Goal: Transaction & Acquisition: Purchase product/service

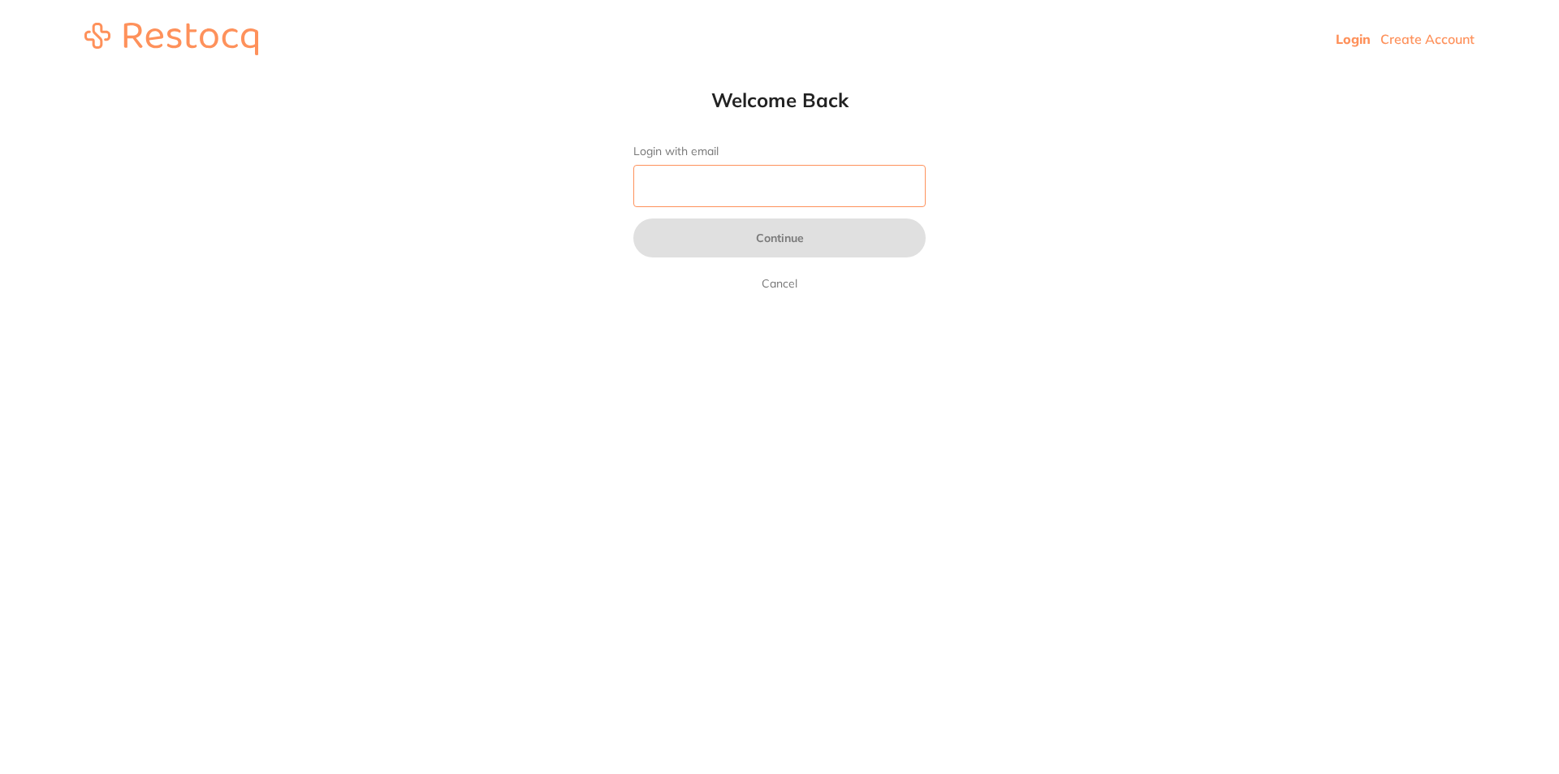
click at [680, 166] on input "Login with email" at bounding box center [779, 186] width 292 height 42
type input "[EMAIL_ADDRESS][DOMAIN_NAME]"
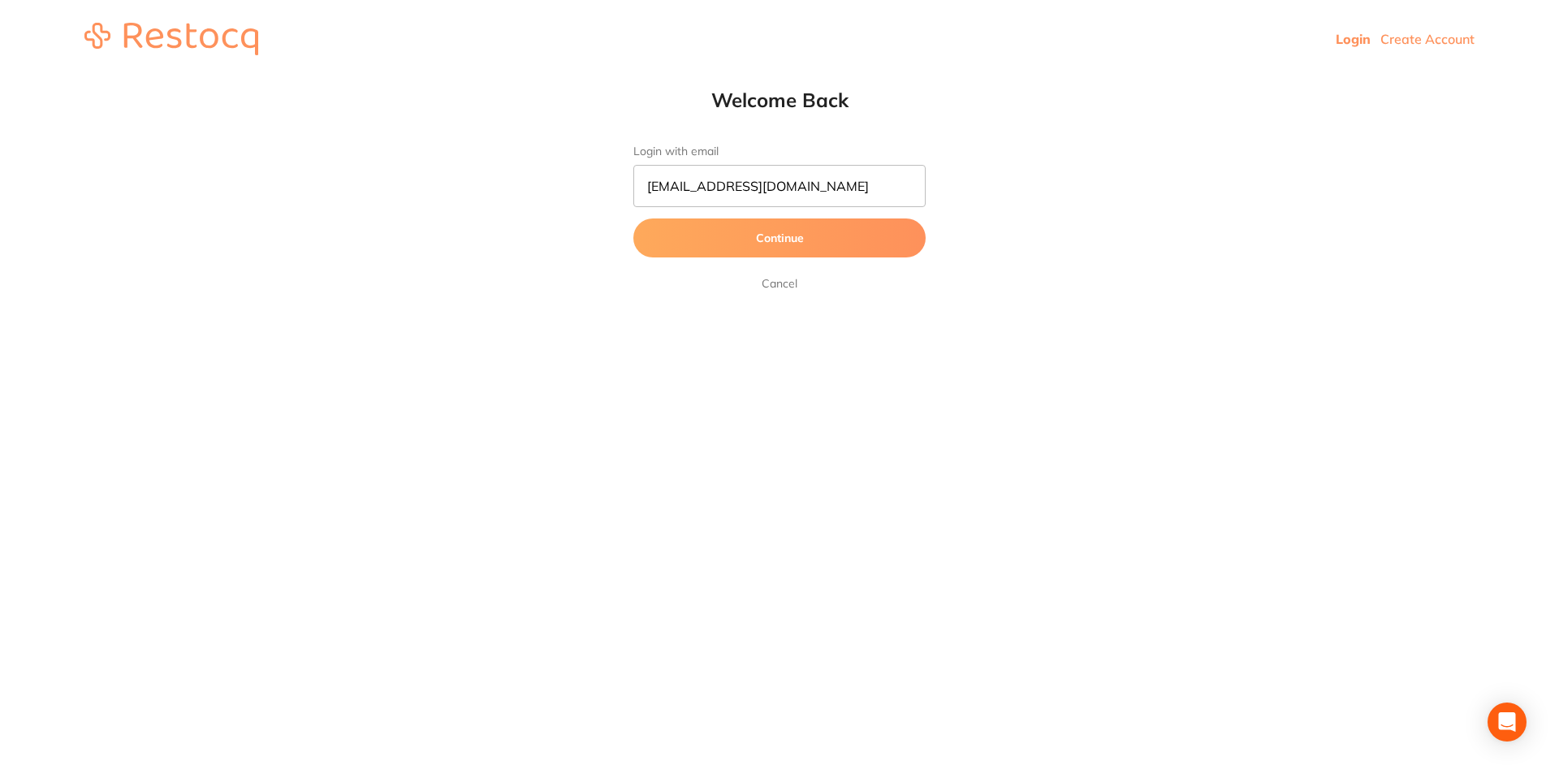
click at [769, 235] on button "Continue" at bounding box center [779, 237] width 292 height 39
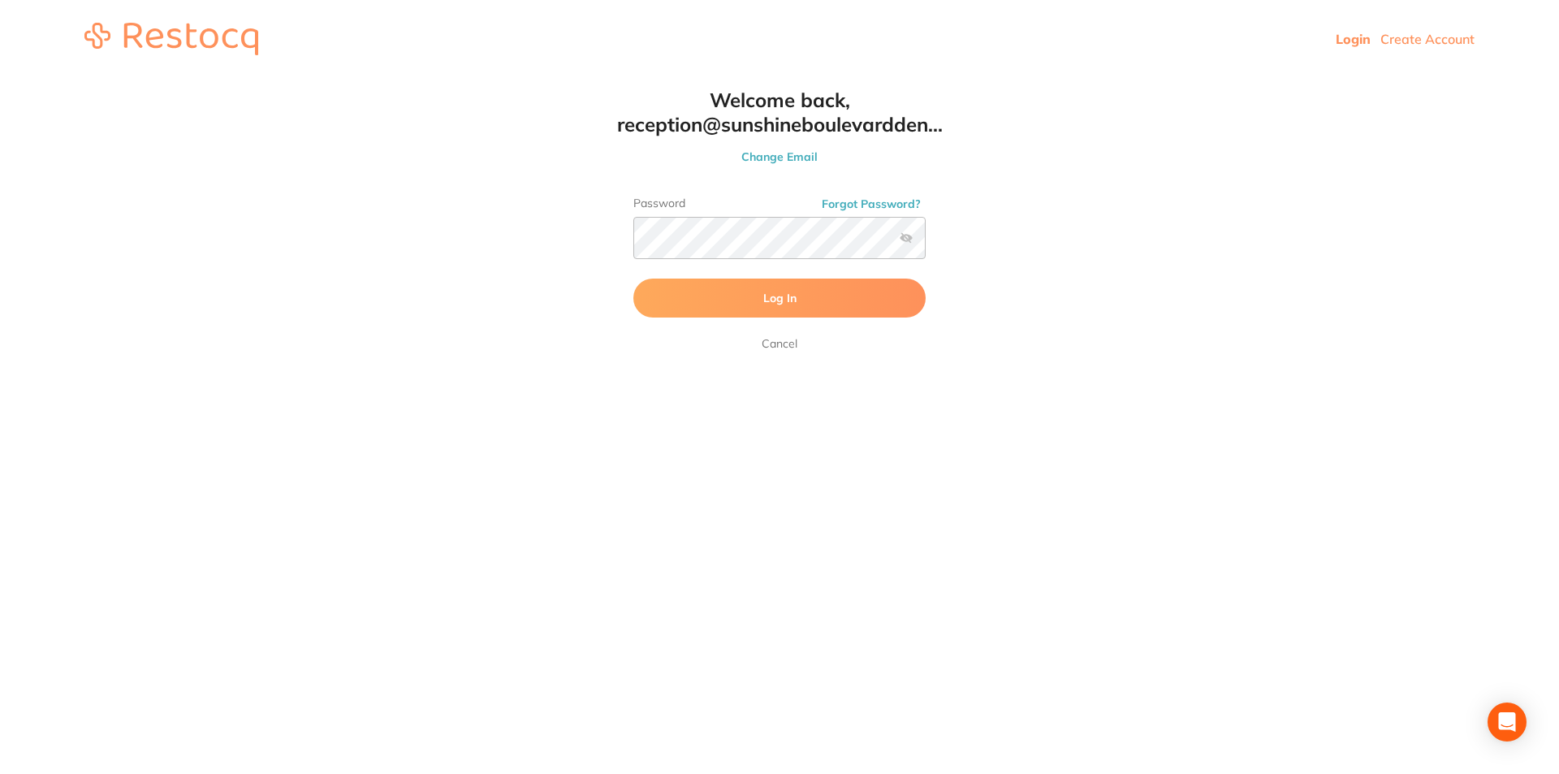
click at [778, 296] on span "Log In" at bounding box center [779, 298] width 33 height 15
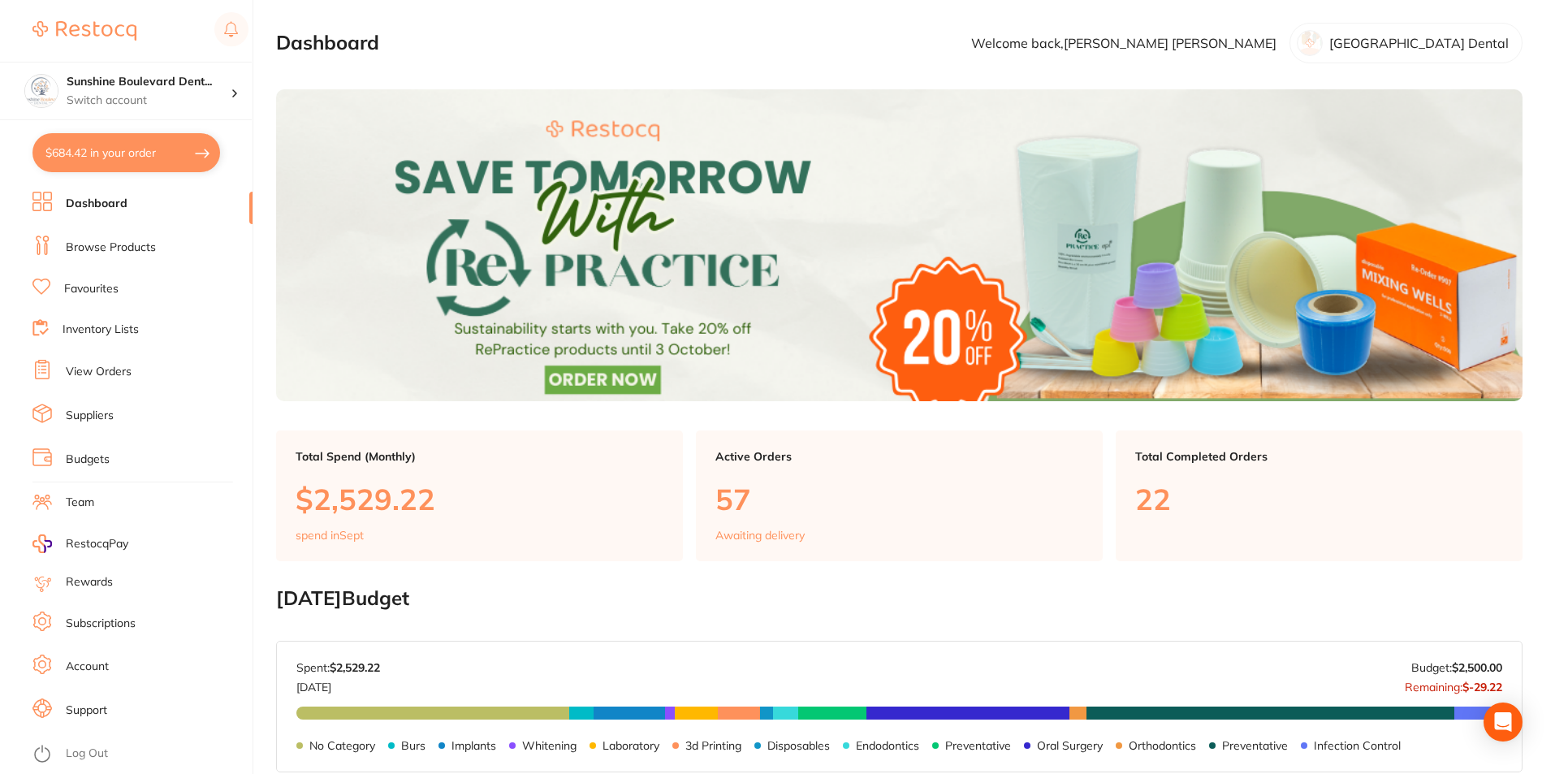
click at [784, 542] on div "Active Orders 57 Awaiting delivery" at bounding box center [899, 496] width 407 height 132
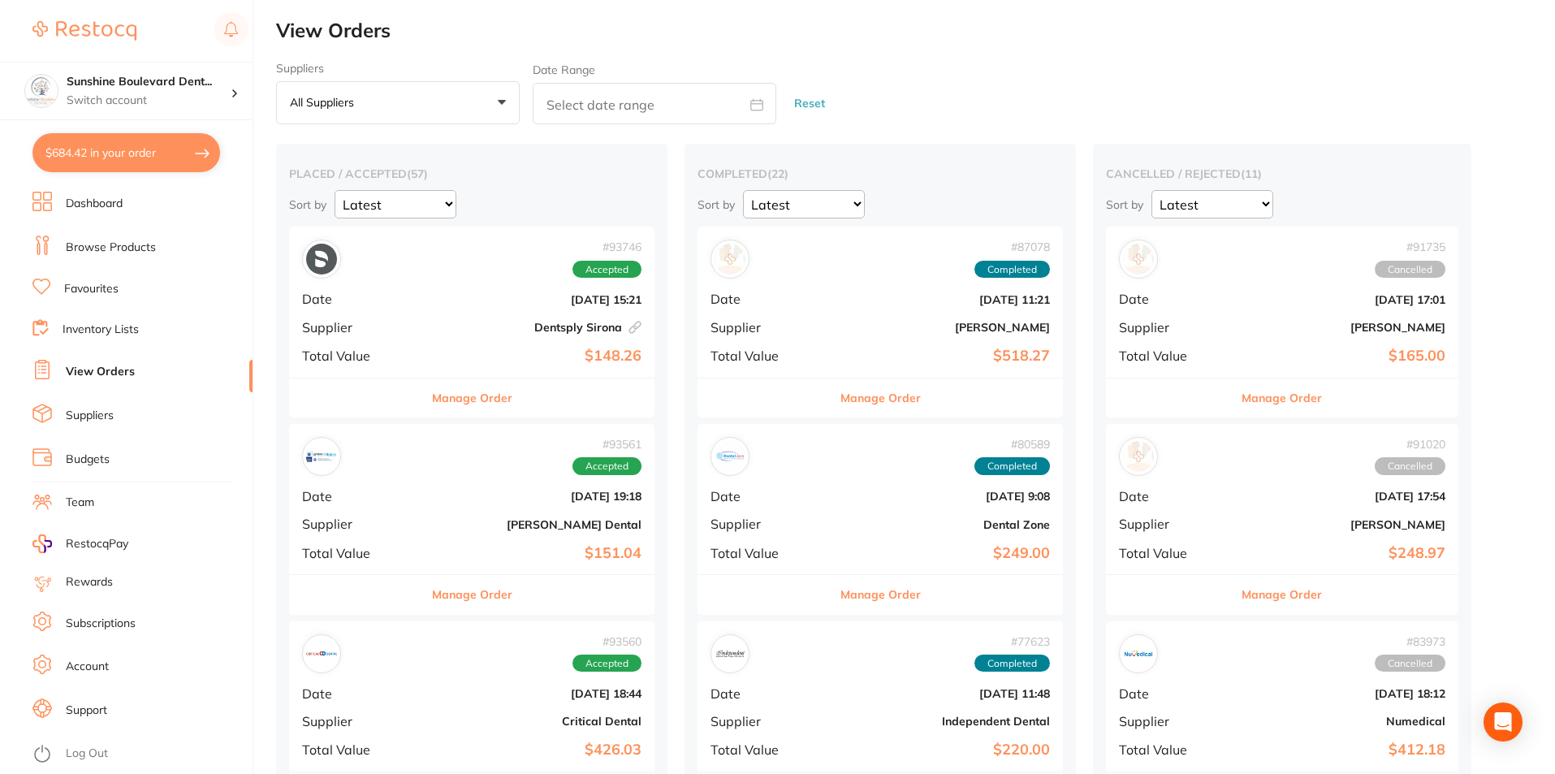
click at [112, 153] on button "$684.42 in your order" at bounding box center [126, 152] width 188 height 39
checkbox input "true"
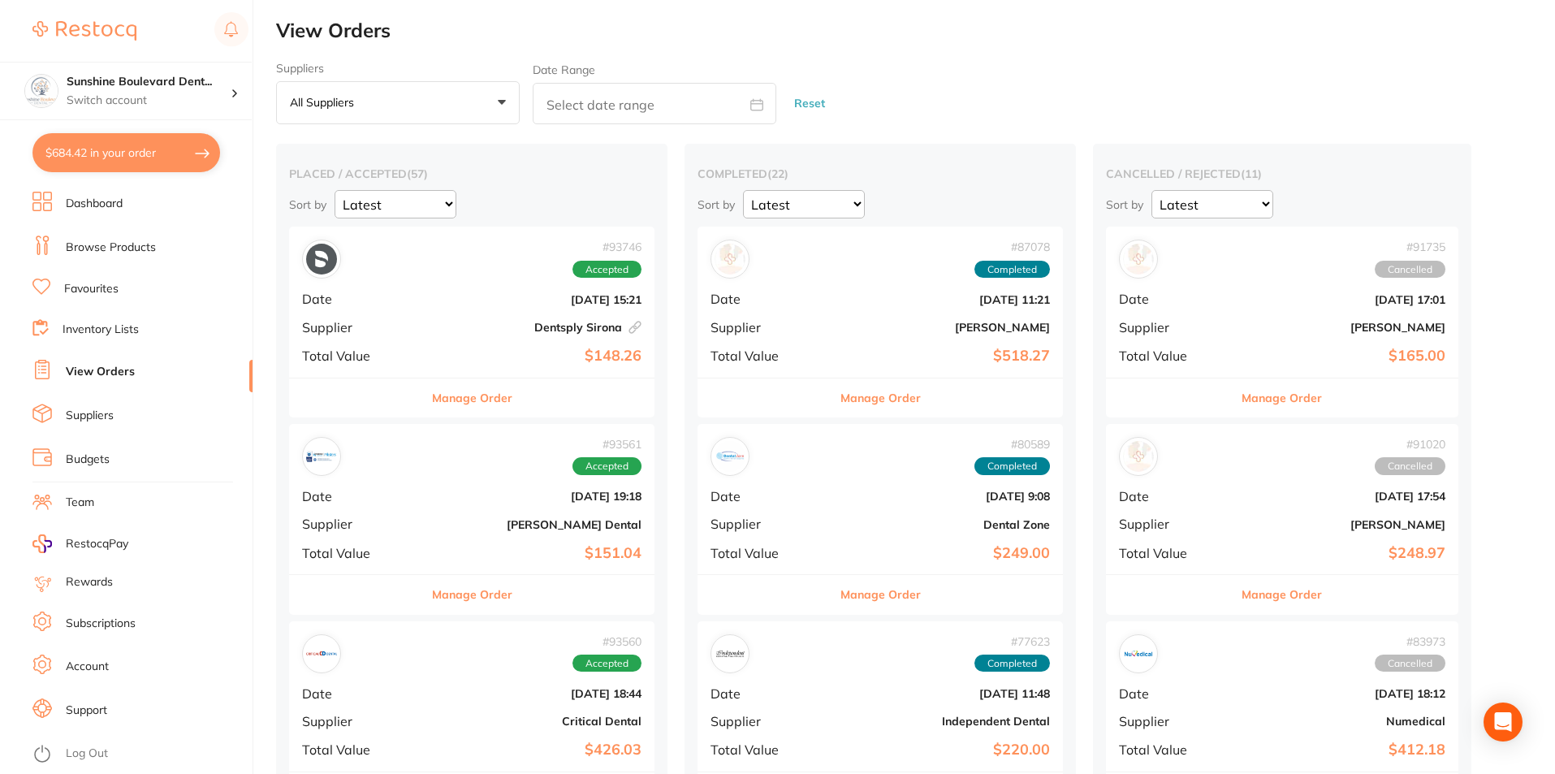
checkbox input "true"
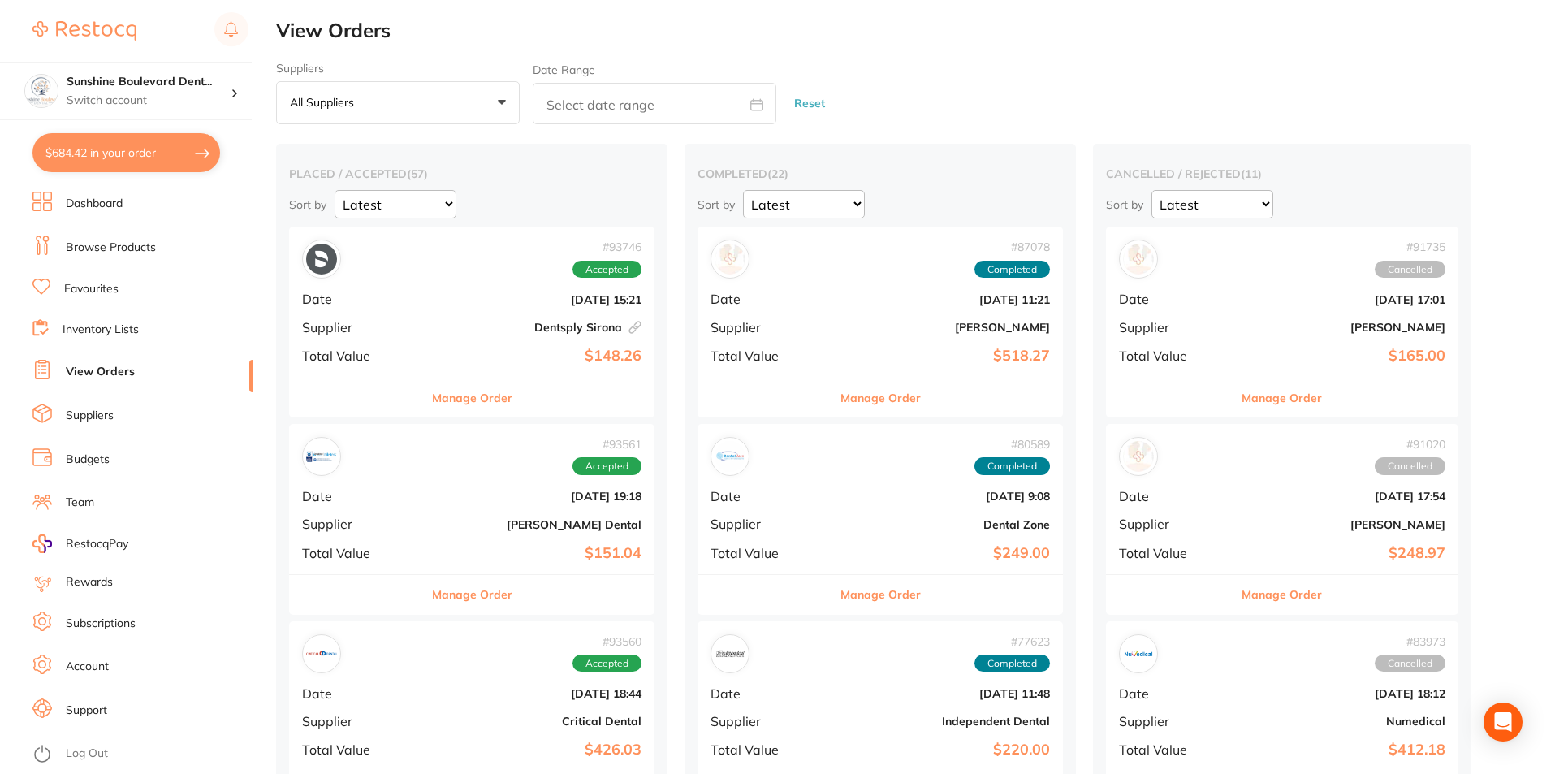
checkbox input "true"
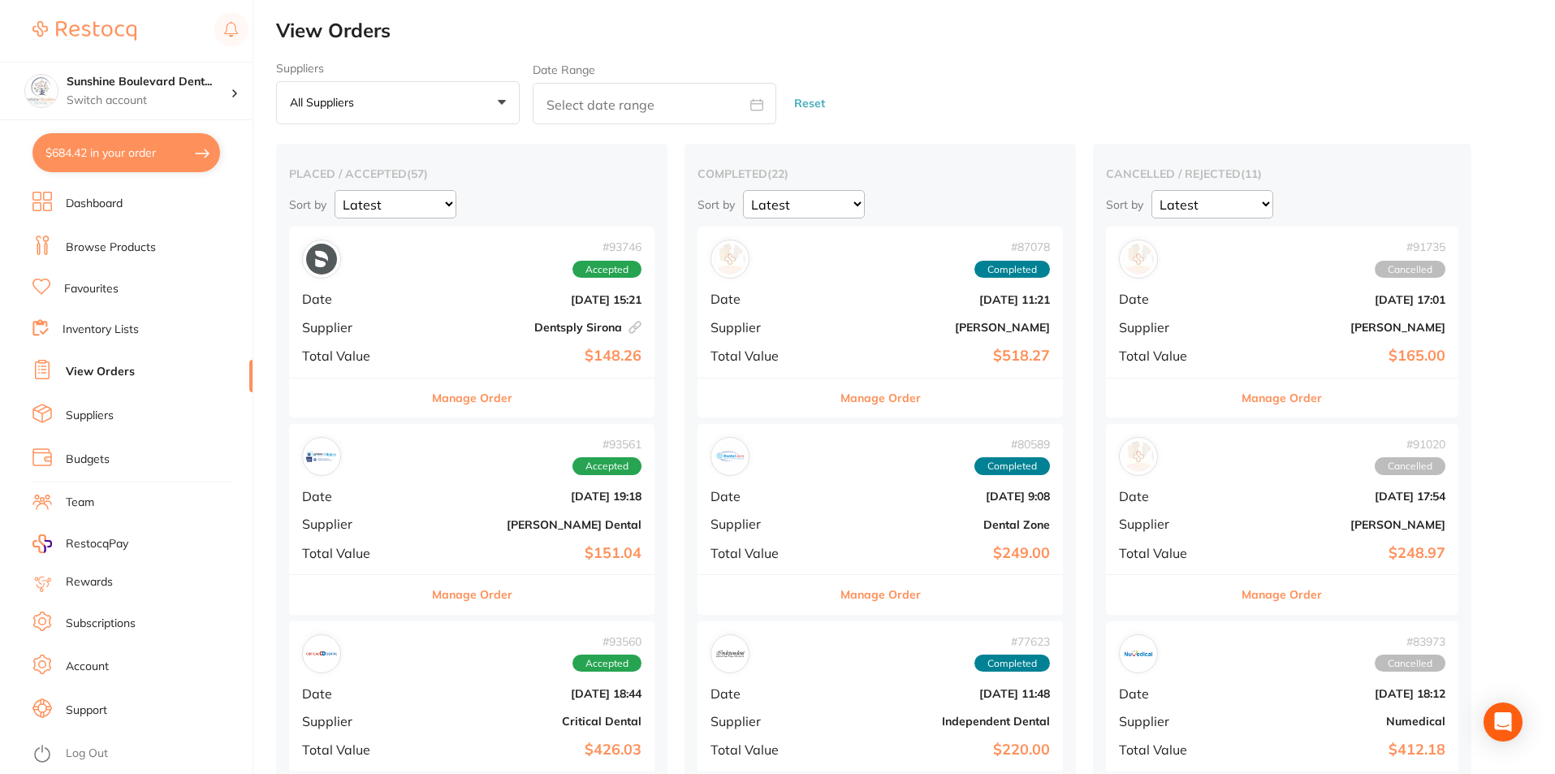
checkbox input "true"
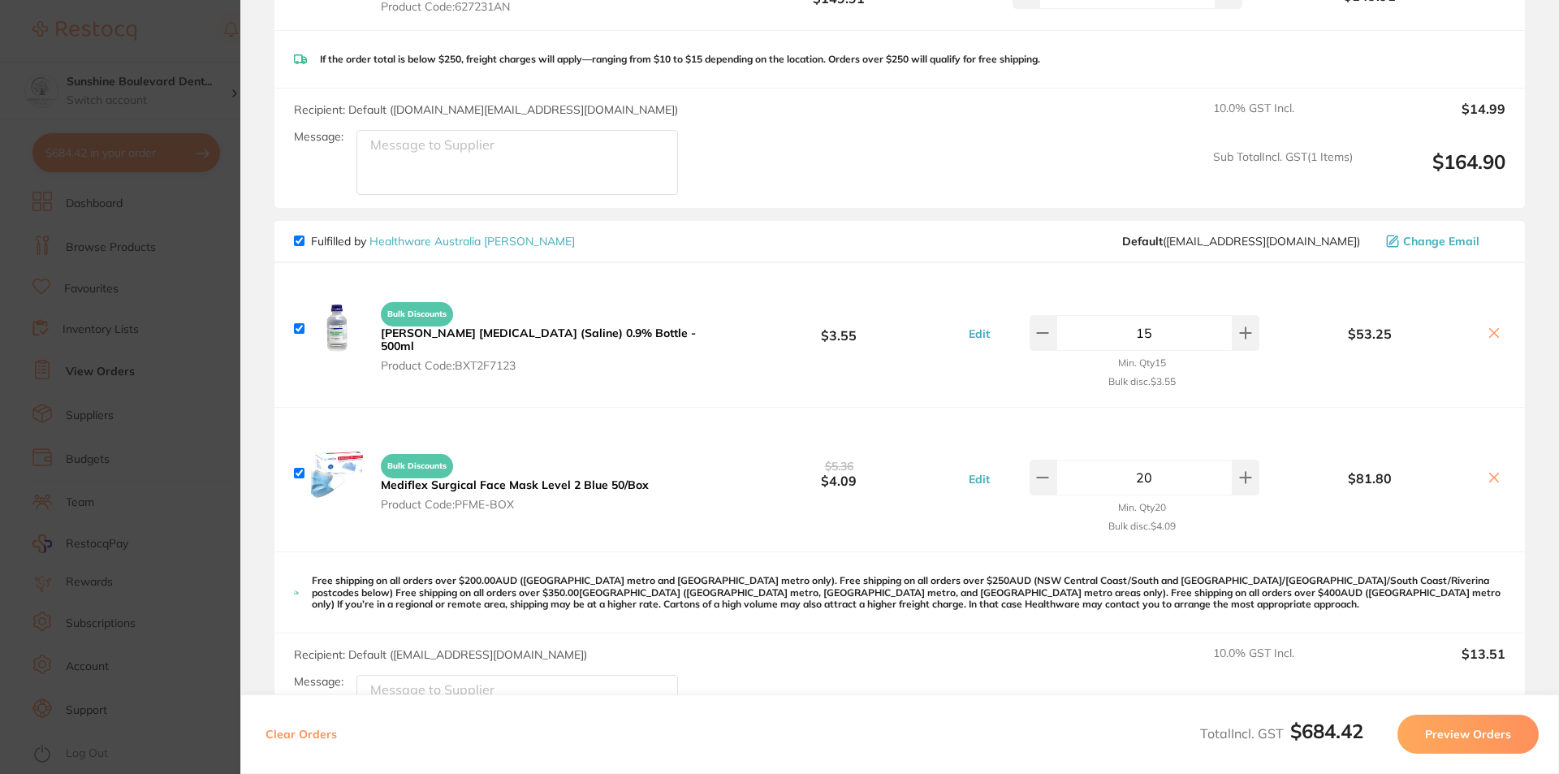
scroll to position [1056, 0]
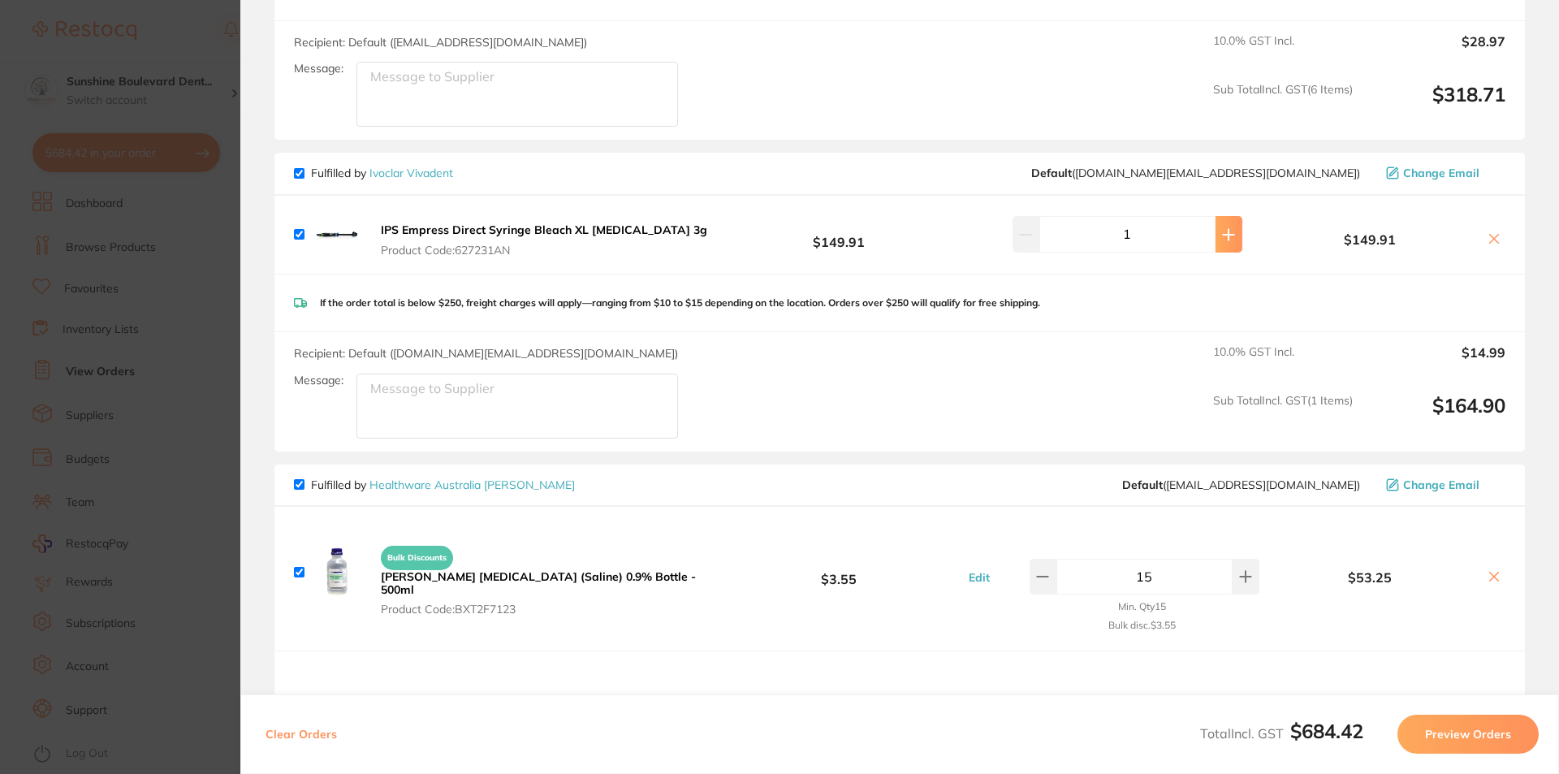
click at [1229, 227] on button at bounding box center [1229, 234] width 27 height 36
type input "2"
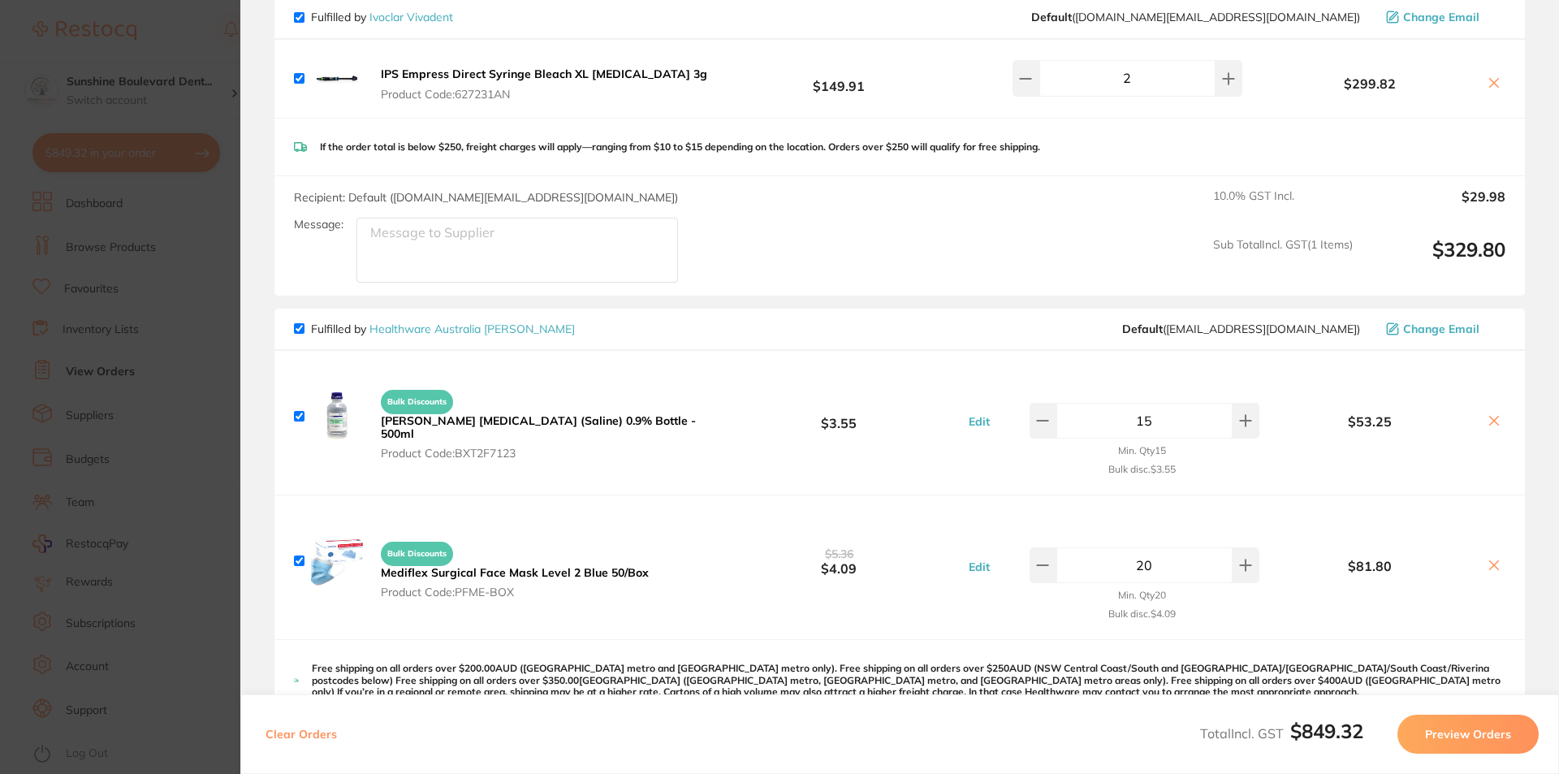
scroll to position [1218, 0]
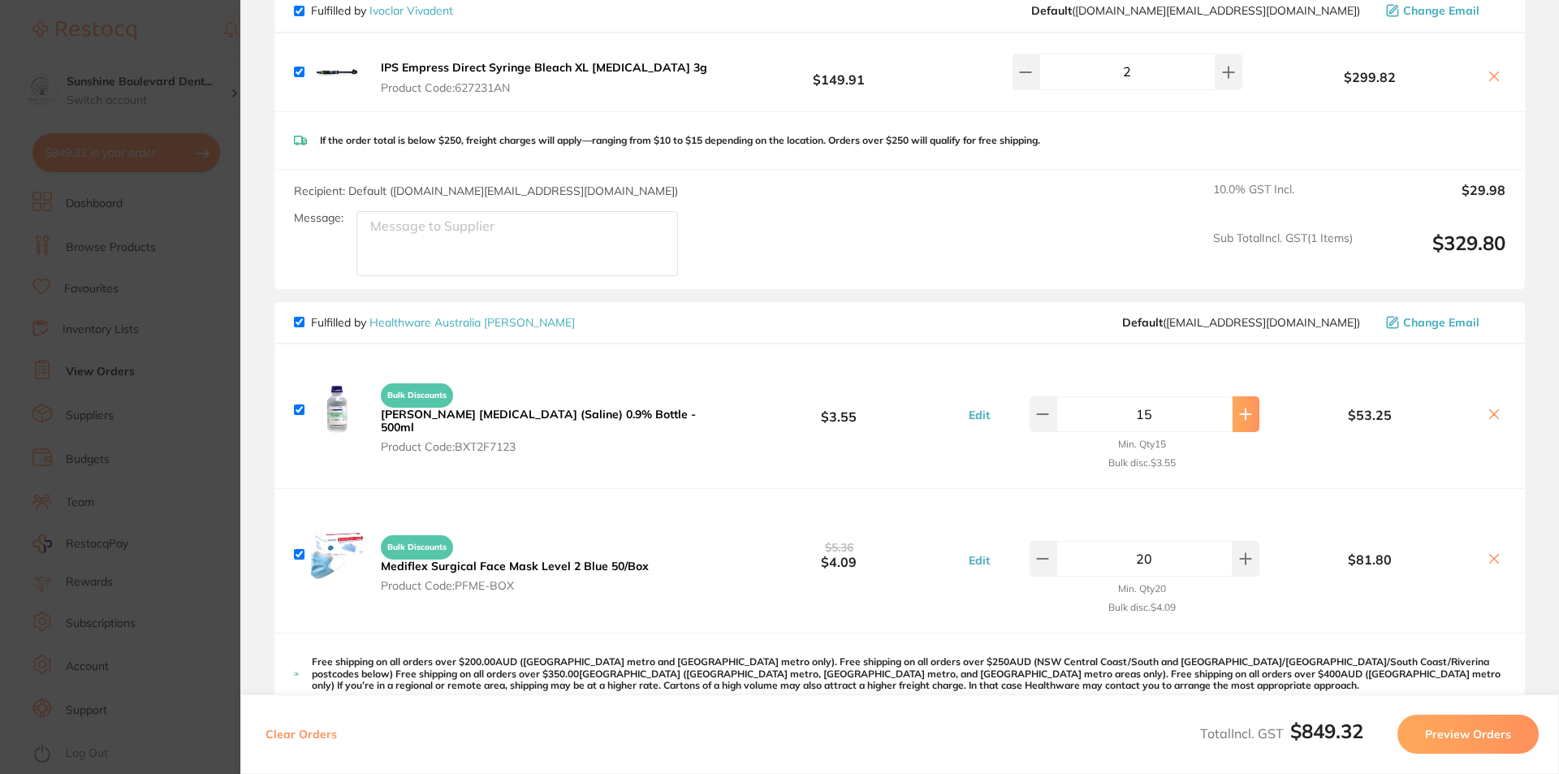
click at [1242, 413] on button at bounding box center [1246, 414] width 27 height 36
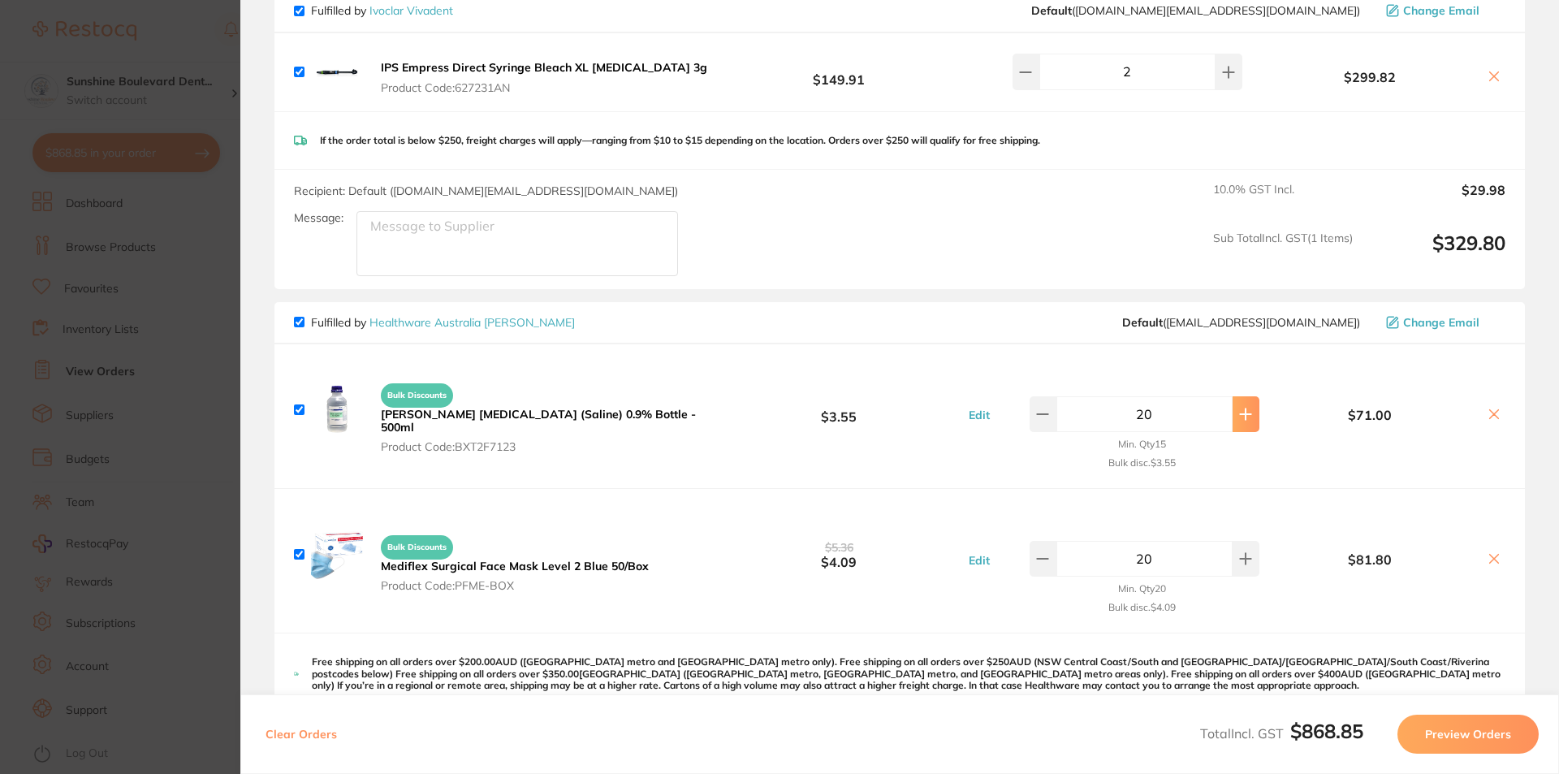
click at [1242, 413] on button at bounding box center [1246, 414] width 27 height 36
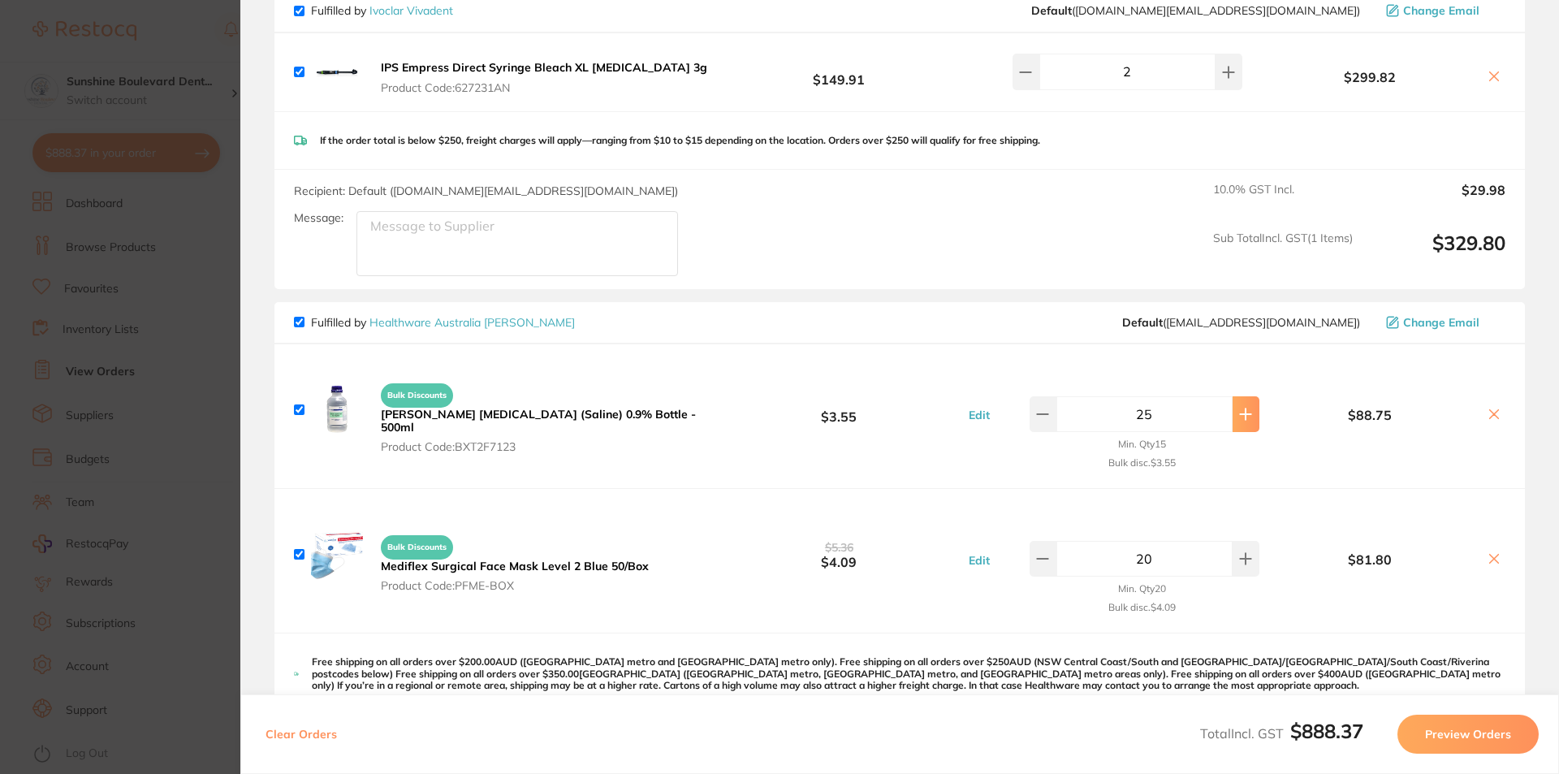
click at [1242, 413] on button at bounding box center [1246, 414] width 27 height 36
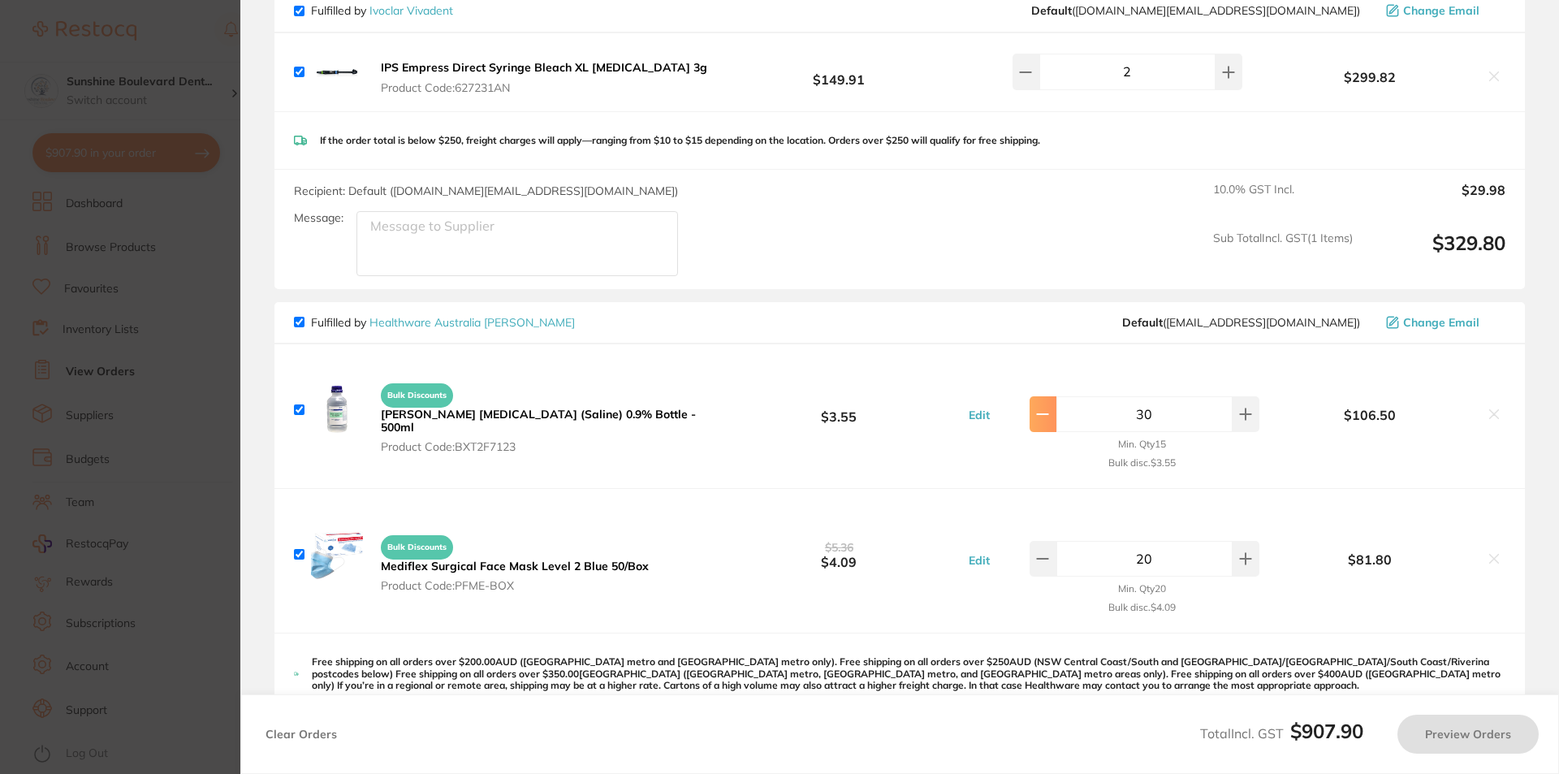
click at [1043, 411] on button at bounding box center [1043, 414] width 27 height 36
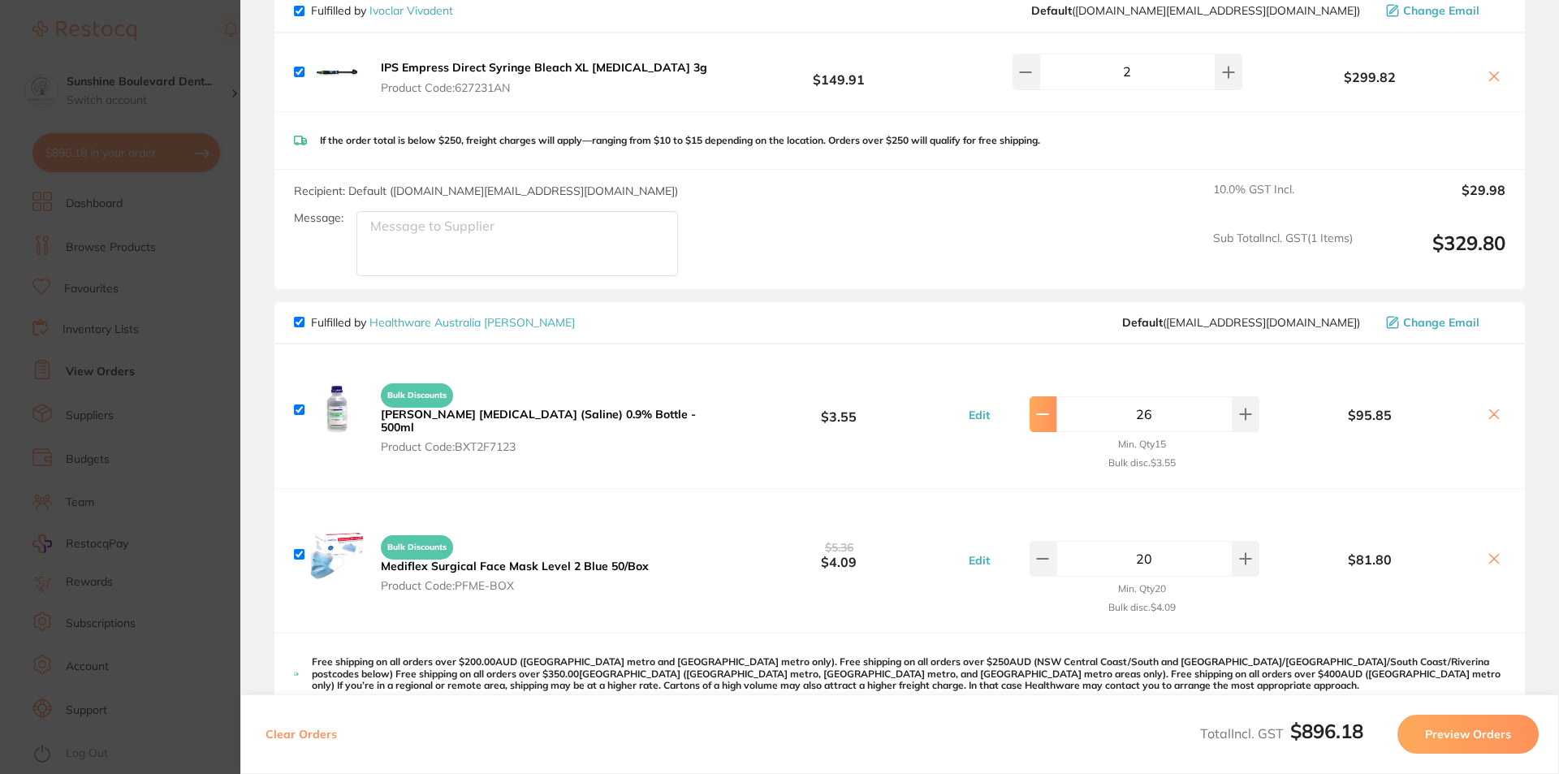
click at [1043, 411] on button at bounding box center [1043, 414] width 27 height 36
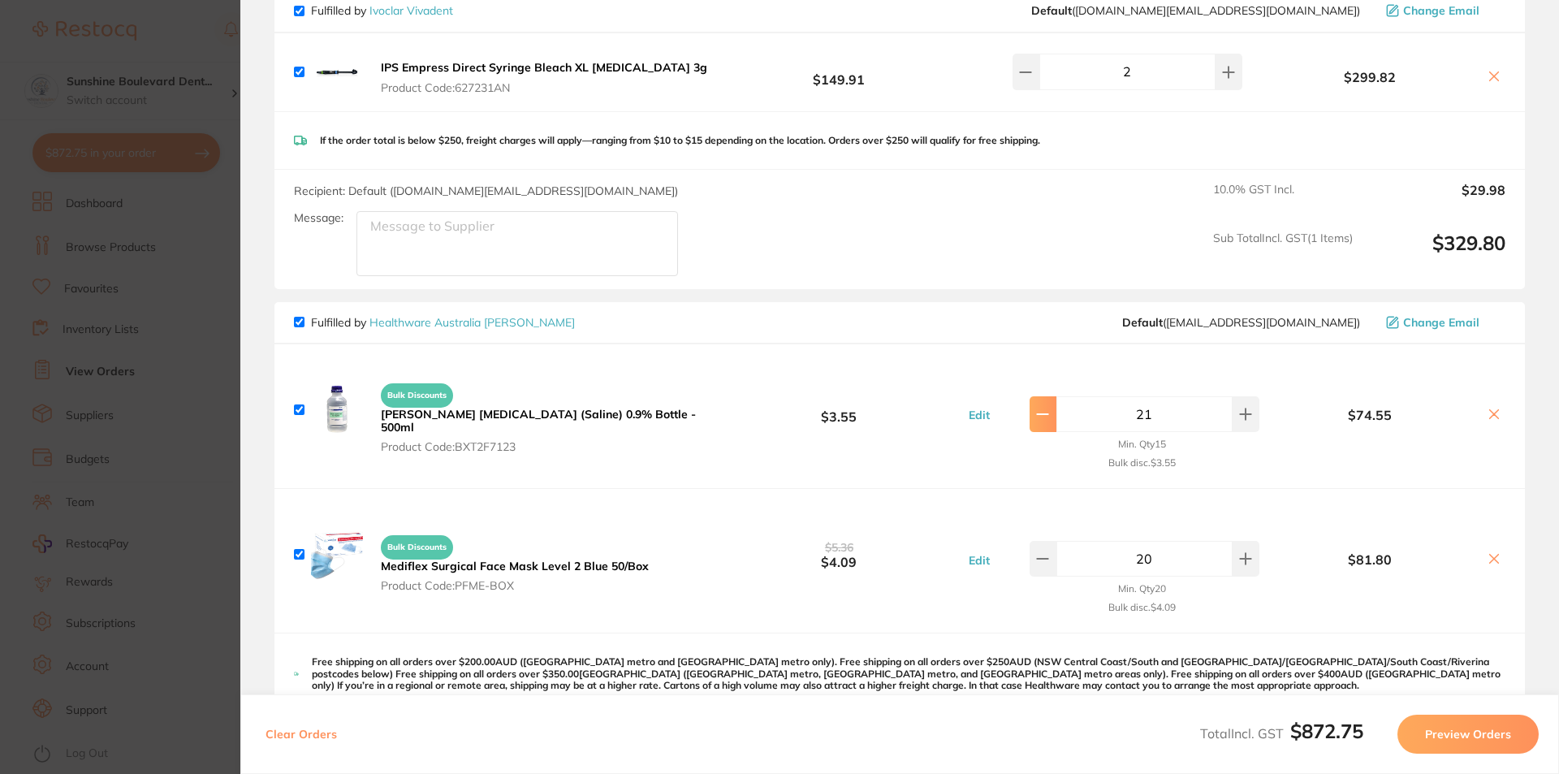
click at [1043, 411] on button at bounding box center [1043, 414] width 27 height 36
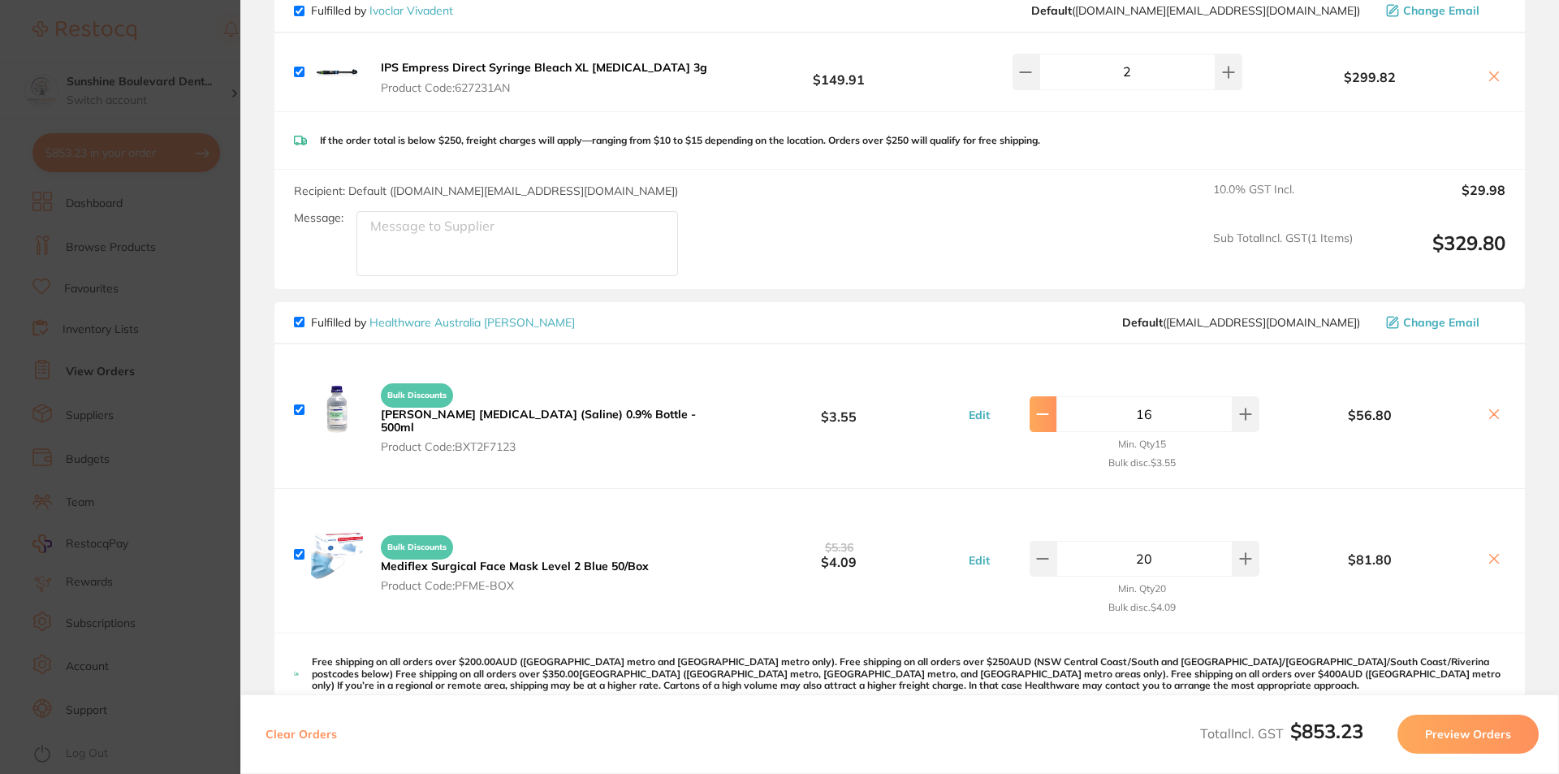
click at [1043, 411] on button at bounding box center [1043, 414] width 27 height 36
type input "15"
click at [1233, 551] on button at bounding box center [1246, 559] width 27 height 36
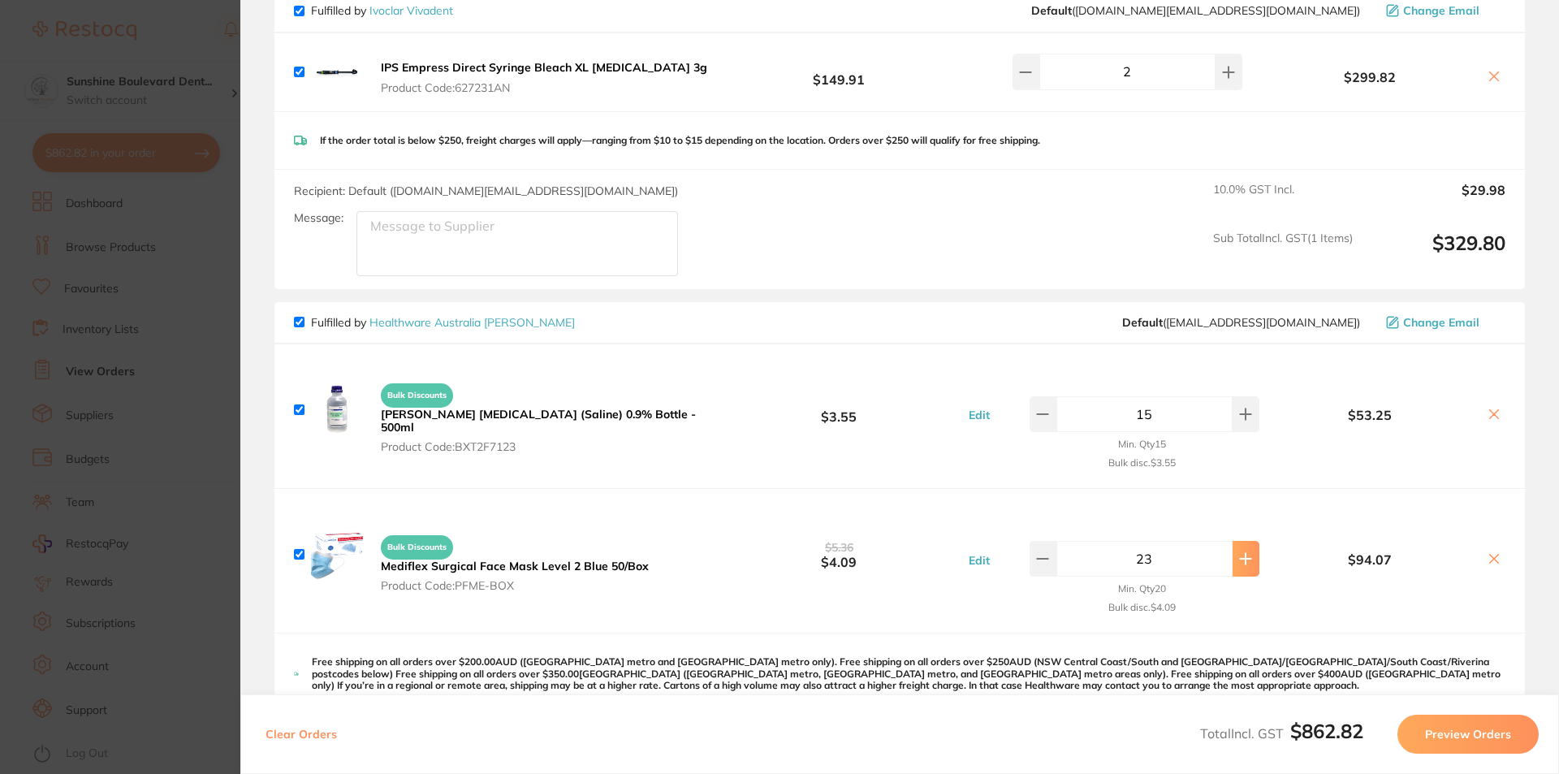
click at [1233, 551] on button at bounding box center [1246, 559] width 27 height 36
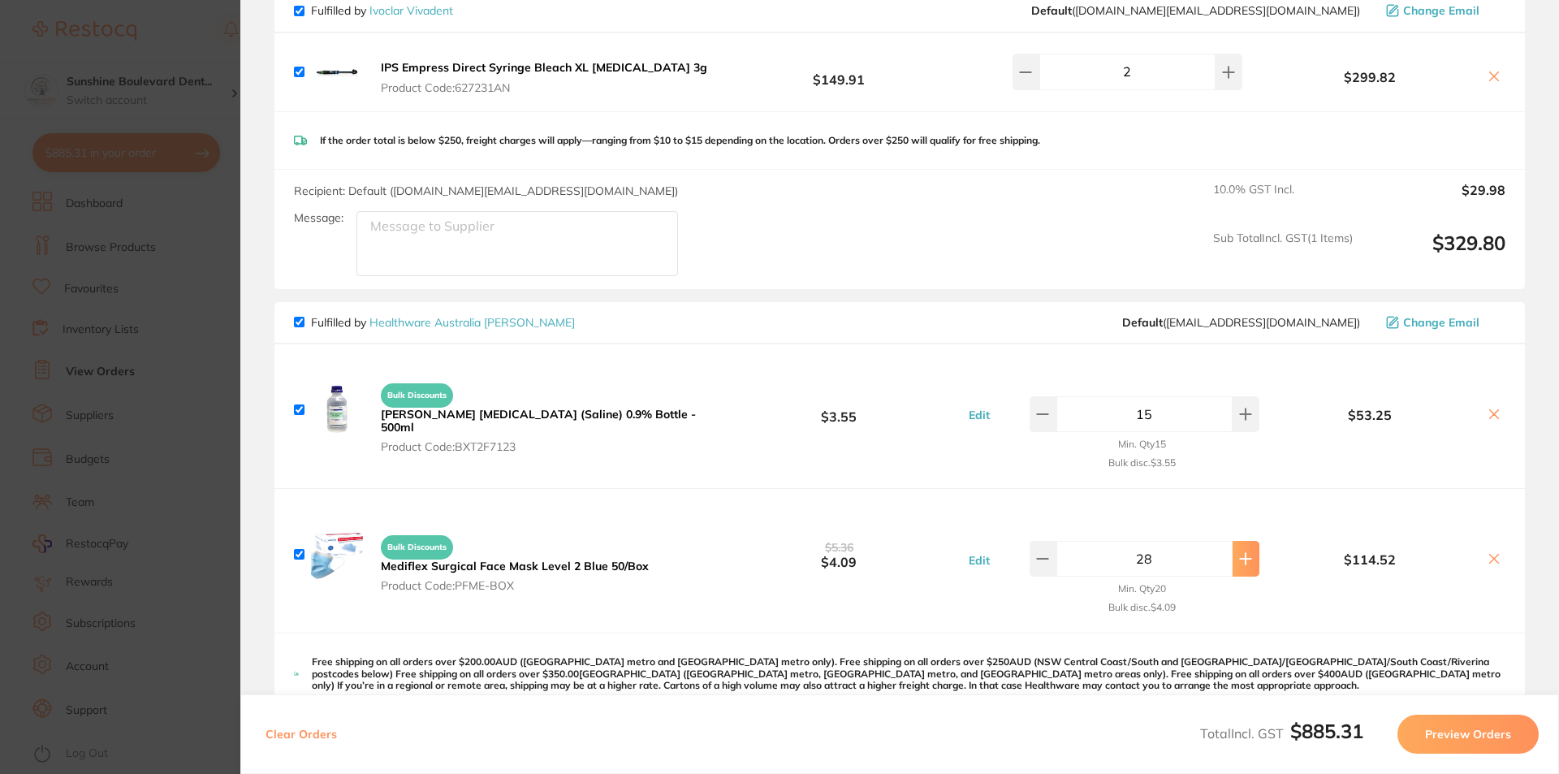
click at [1233, 551] on button at bounding box center [1246, 559] width 27 height 36
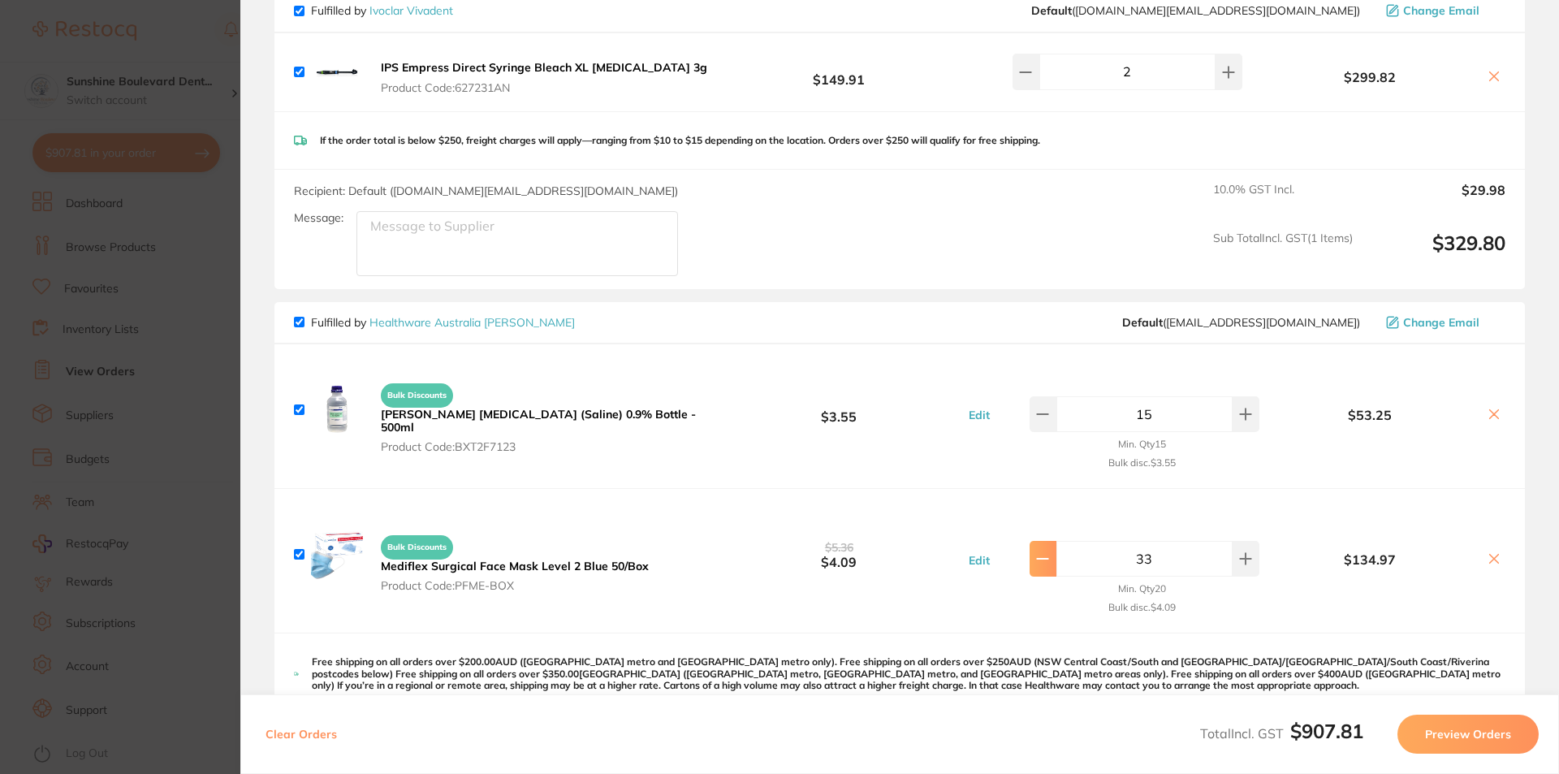
click at [1049, 552] on icon at bounding box center [1042, 558] width 13 height 13
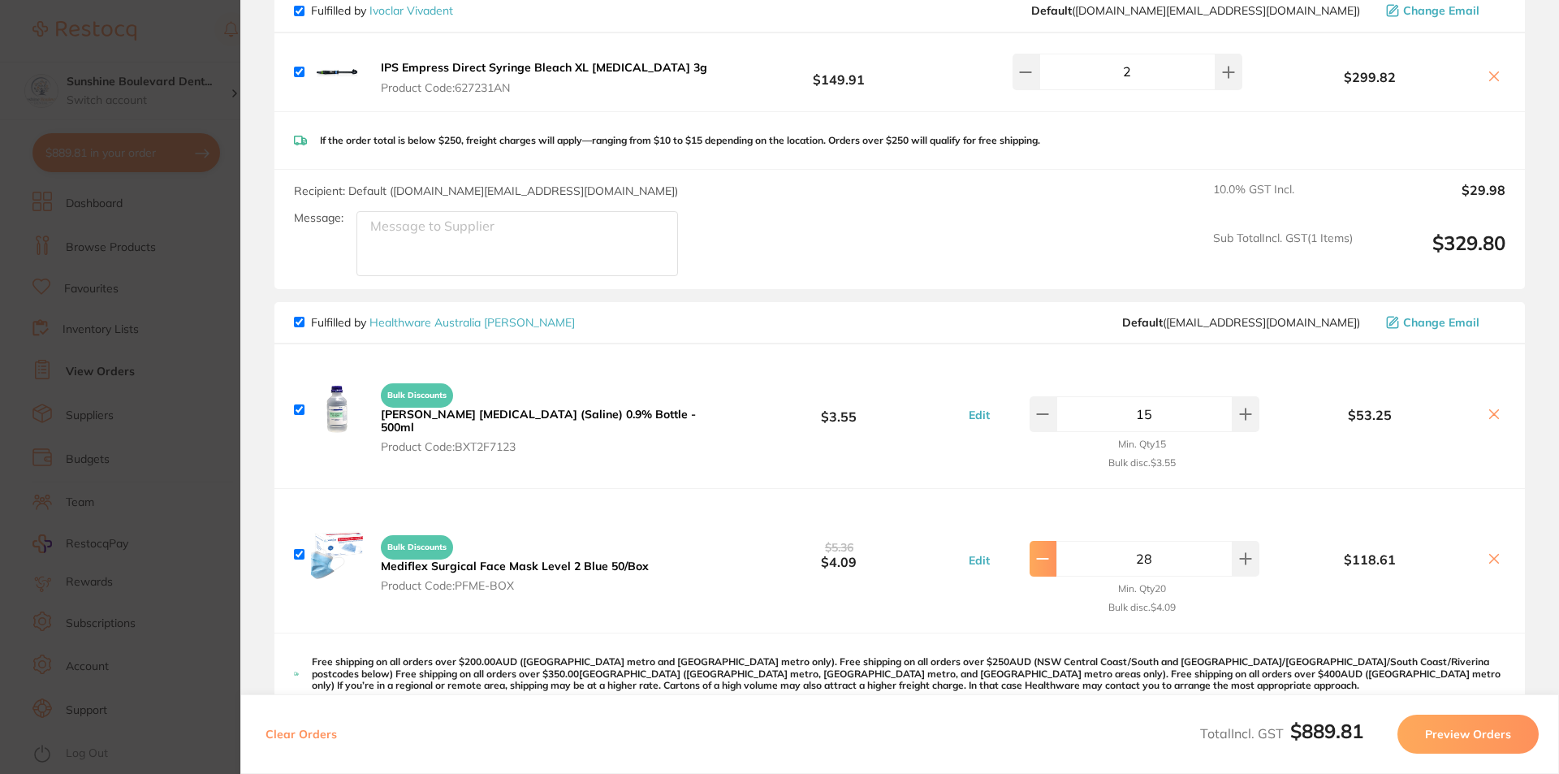
click at [1049, 552] on icon at bounding box center [1042, 558] width 13 height 13
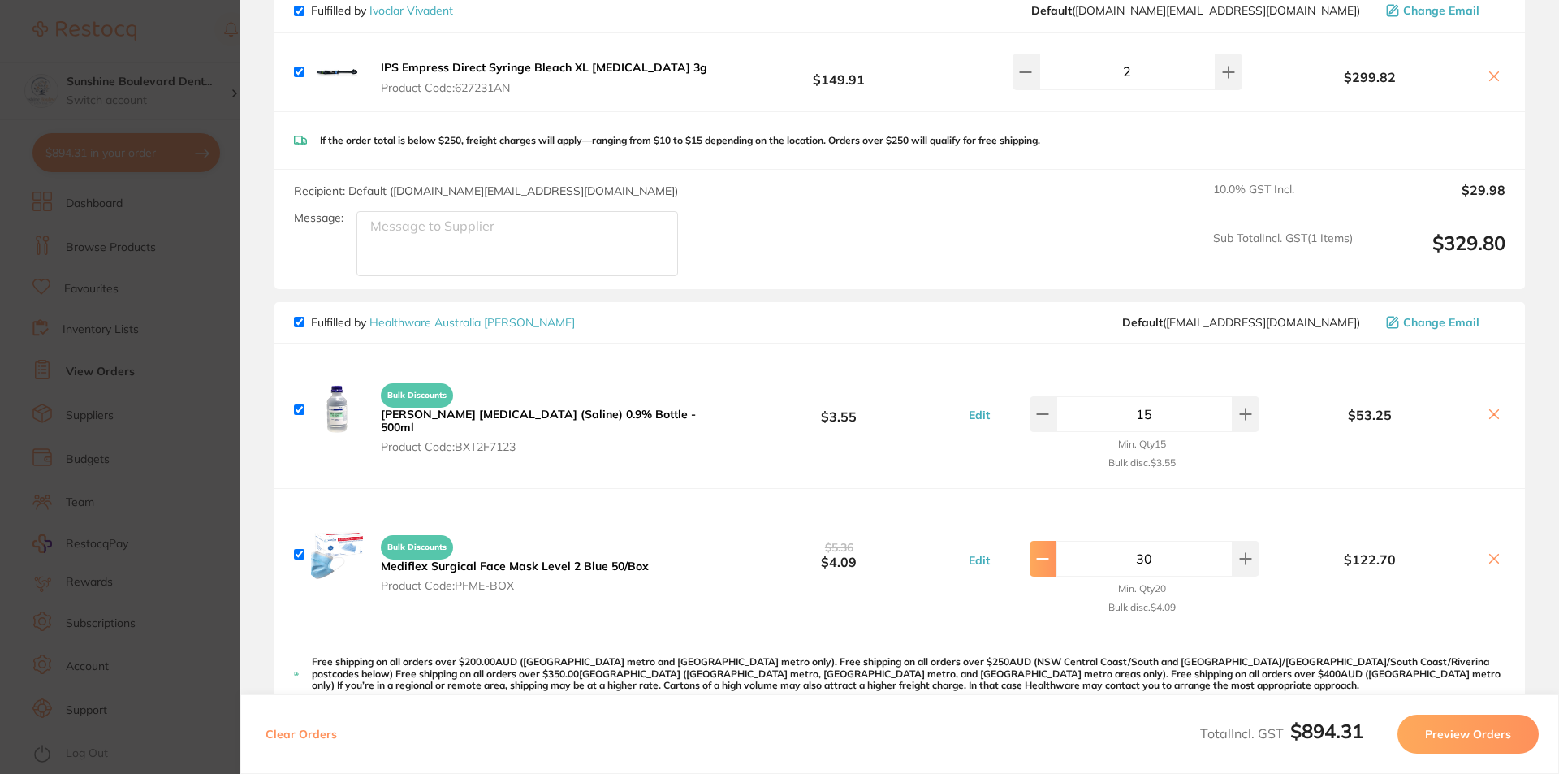
click at [1049, 552] on icon at bounding box center [1042, 558] width 13 height 13
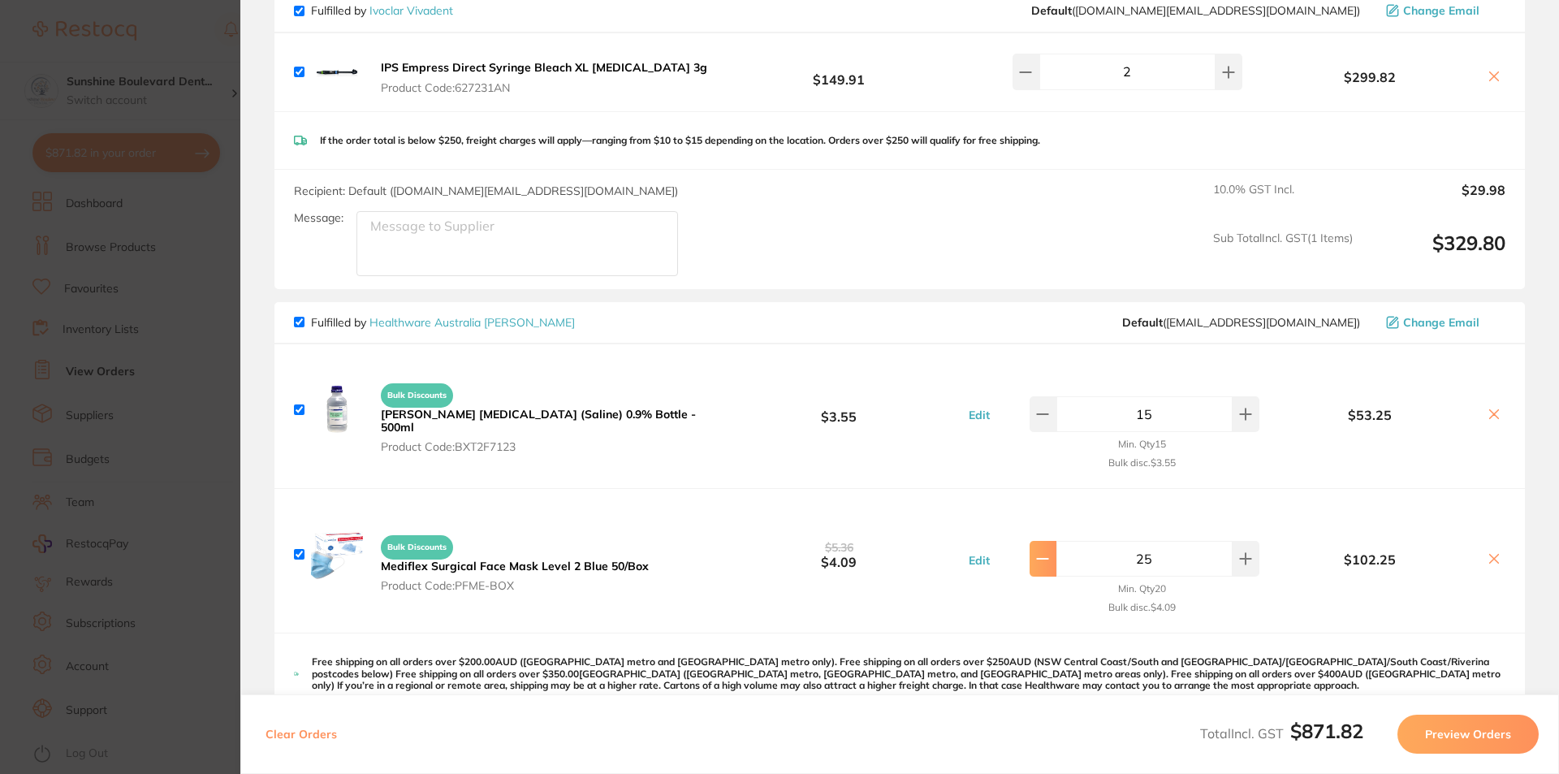
click at [1049, 552] on icon at bounding box center [1042, 558] width 13 height 13
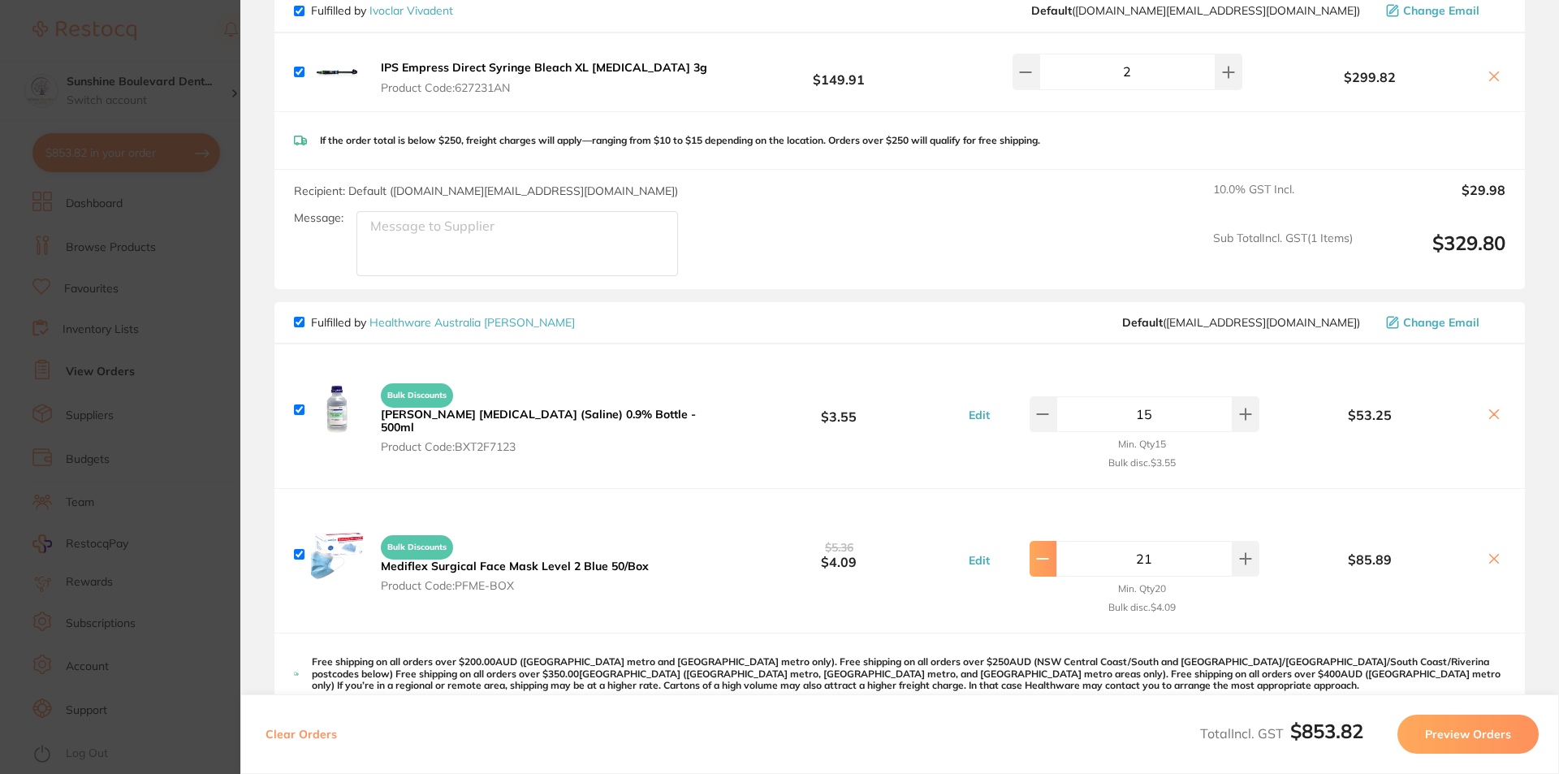
type input "20"
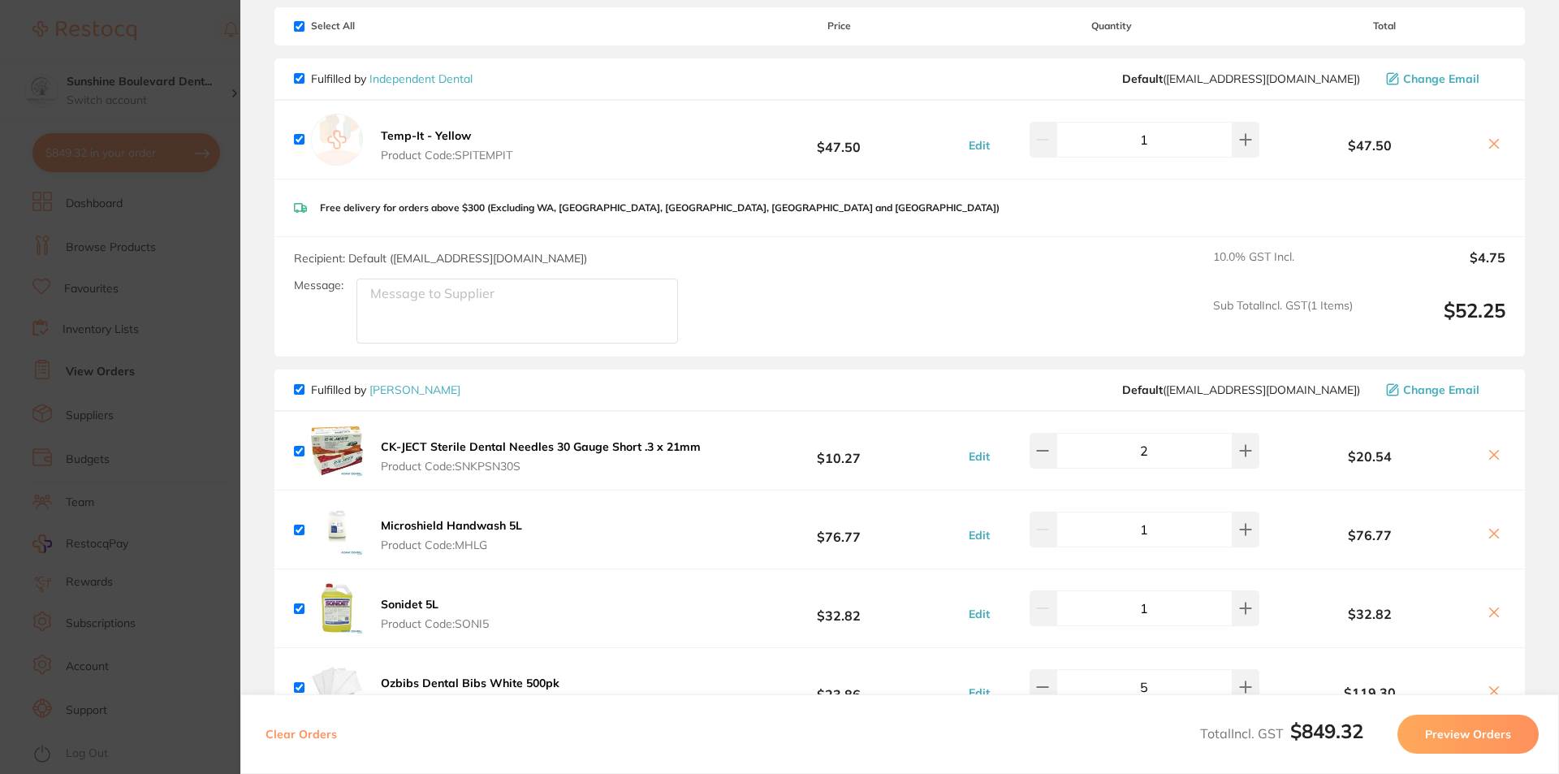
scroll to position [0, 0]
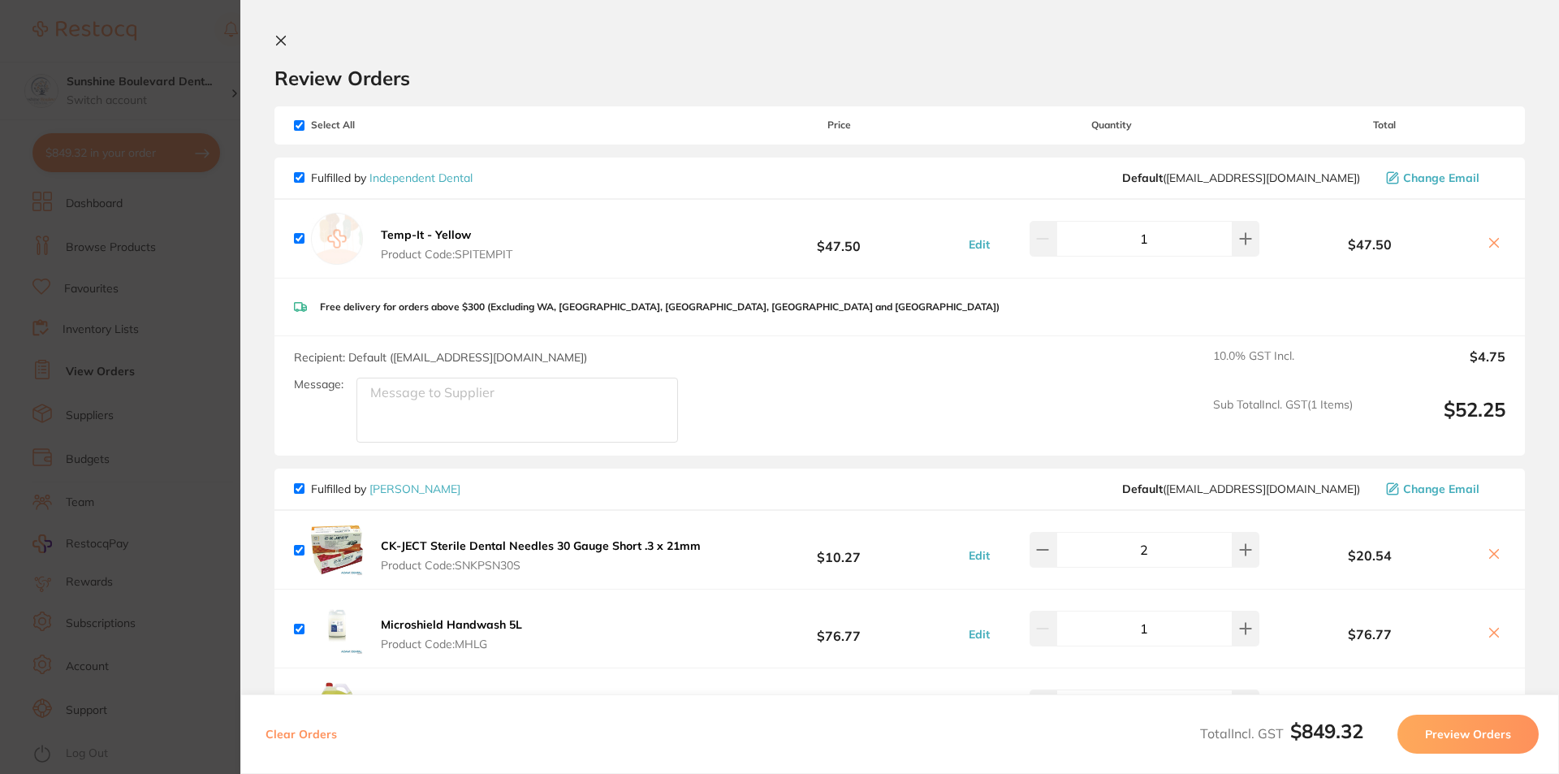
click at [276, 37] on icon at bounding box center [280, 40] width 13 height 13
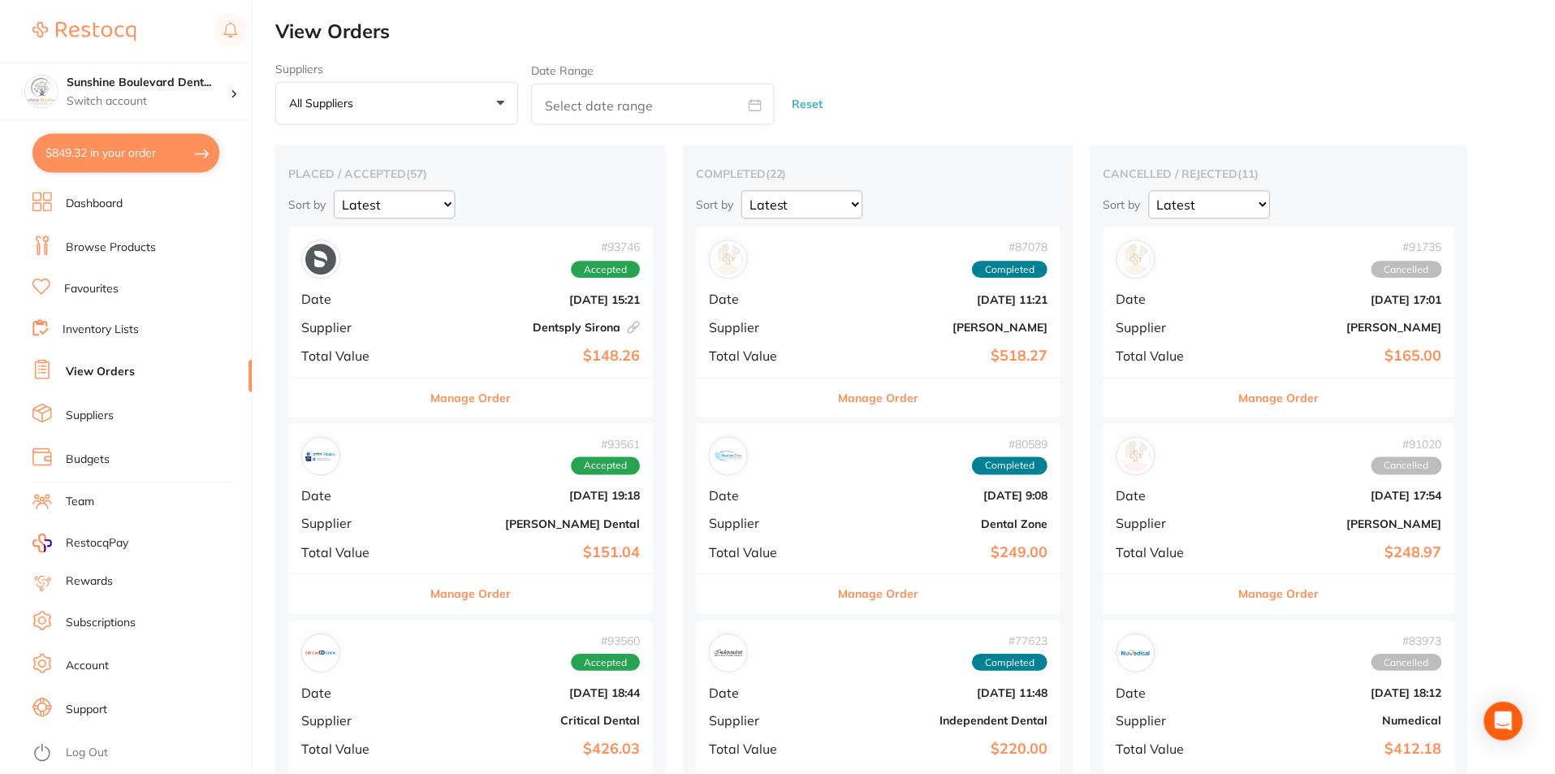
scroll to position [1, 0]
